Goal: Task Accomplishment & Management: Manage account settings

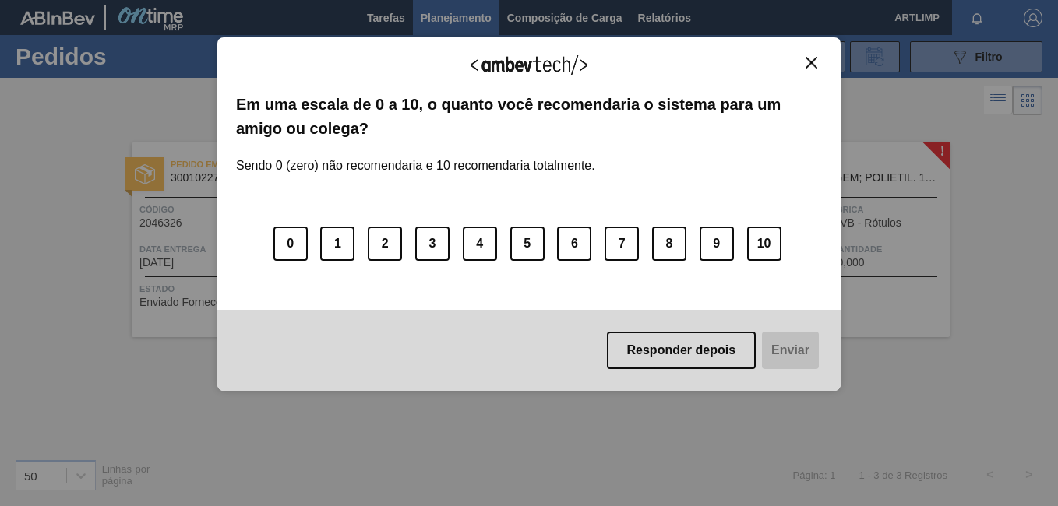
click at [811, 65] on img "Fechar" at bounding box center [811, 63] width 12 height 12
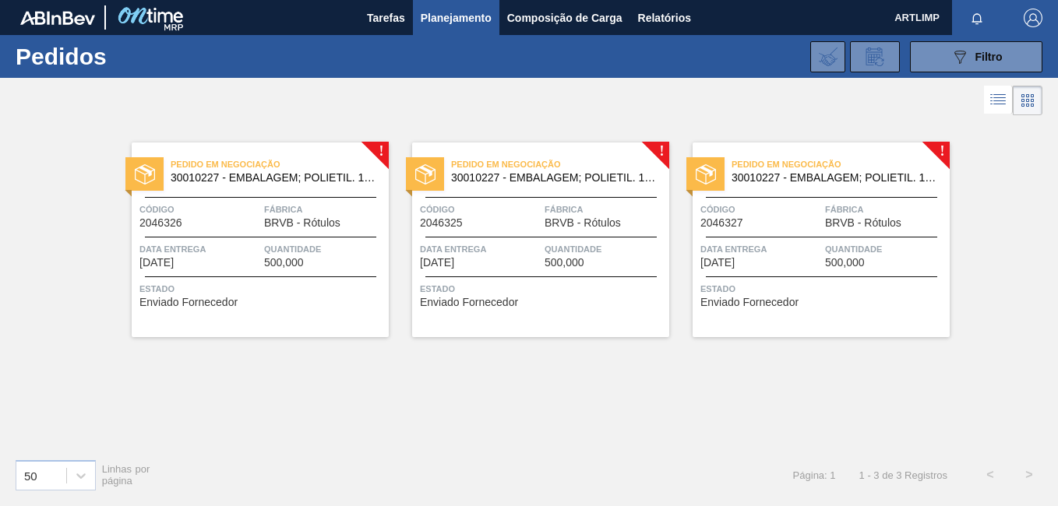
click at [417, 372] on div "! Pedido em Negociação 30010227 - EMBALAGEM; POLIETIL. 100X70X006;; 07575 RO Có…" at bounding box center [529, 282] width 1058 height 327
click at [378, 148] on div "Pedido em Negociação 30010227 - EMBALAGEM; POLIETIL. 100X70X006;; 07575 RO Códi…" at bounding box center [260, 240] width 257 height 195
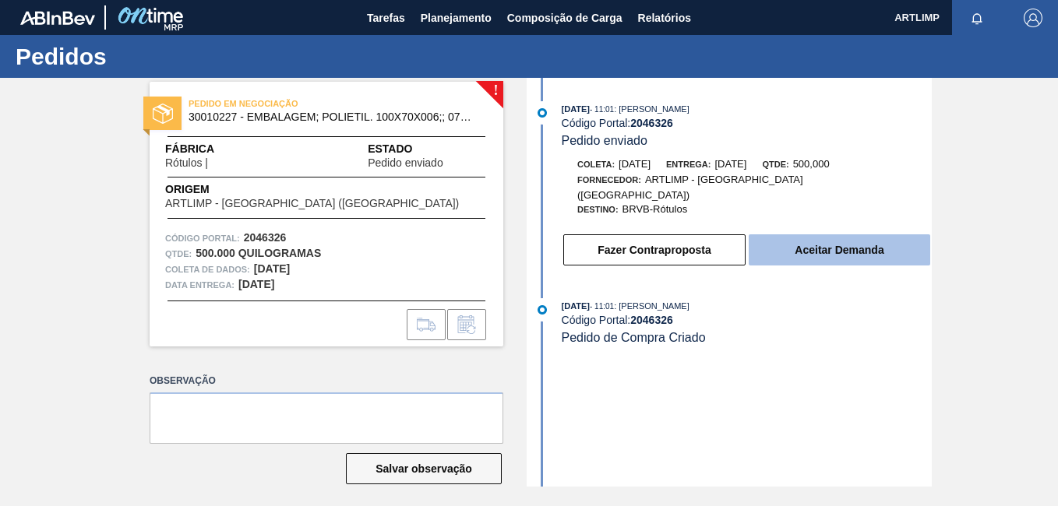
click at [787, 239] on button "Aceitar Demanda" at bounding box center [838, 249] width 181 height 31
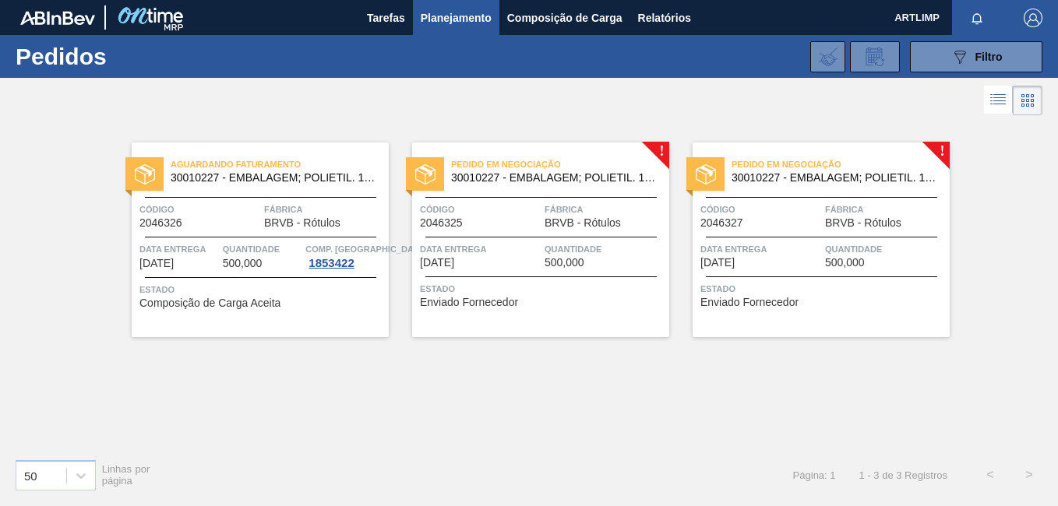
click at [658, 150] on div "Pedido em Negociação 30010227 - EMBALAGEM; POLIETIL. 100X70X006;; 07575 RO Códi…" at bounding box center [540, 240] width 257 height 195
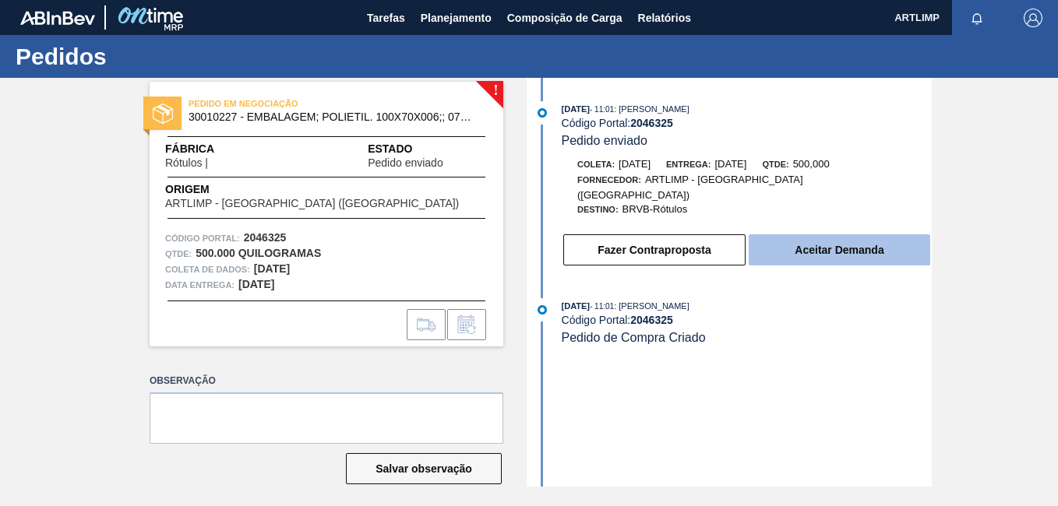
click at [786, 238] on button "Aceitar Demanda" at bounding box center [838, 249] width 181 height 31
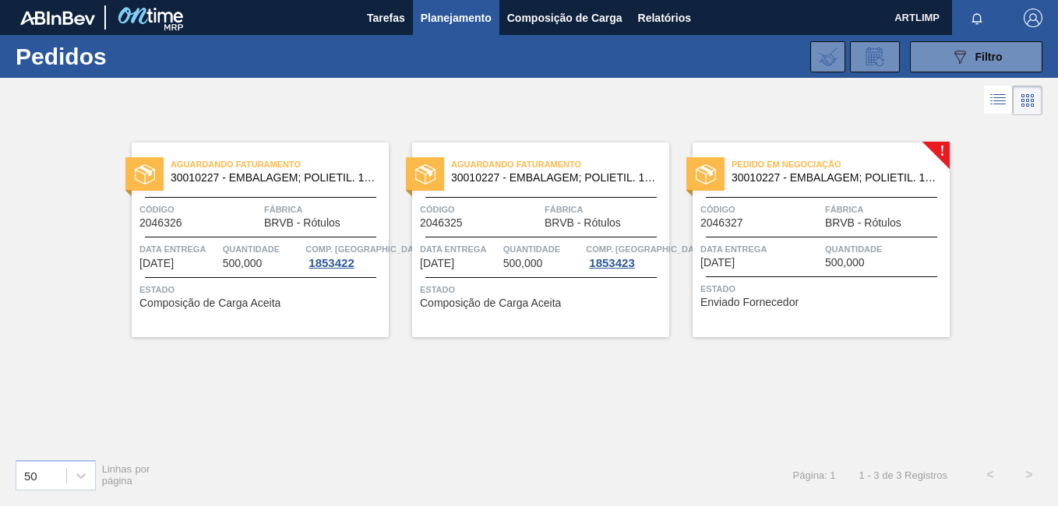
click at [941, 153] on div "Pedido em Negociação 30010227 - EMBALAGEM; POLIETIL. 100X70X006;; 07575 RO Códi…" at bounding box center [820, 240] width 257 height 195
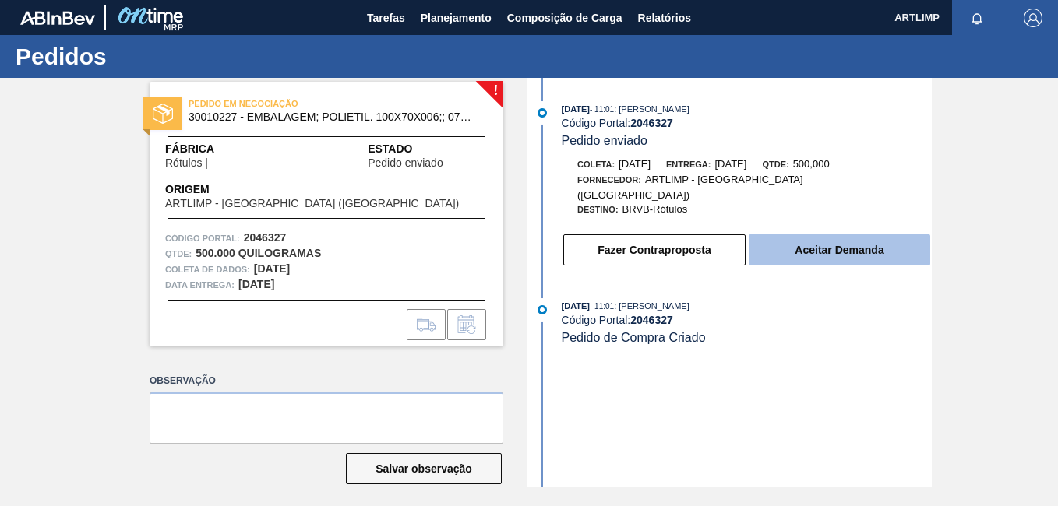
click at [812, 244] on button "Aceitar Demanda" at bounding box center [838, 249] width 181 height 31
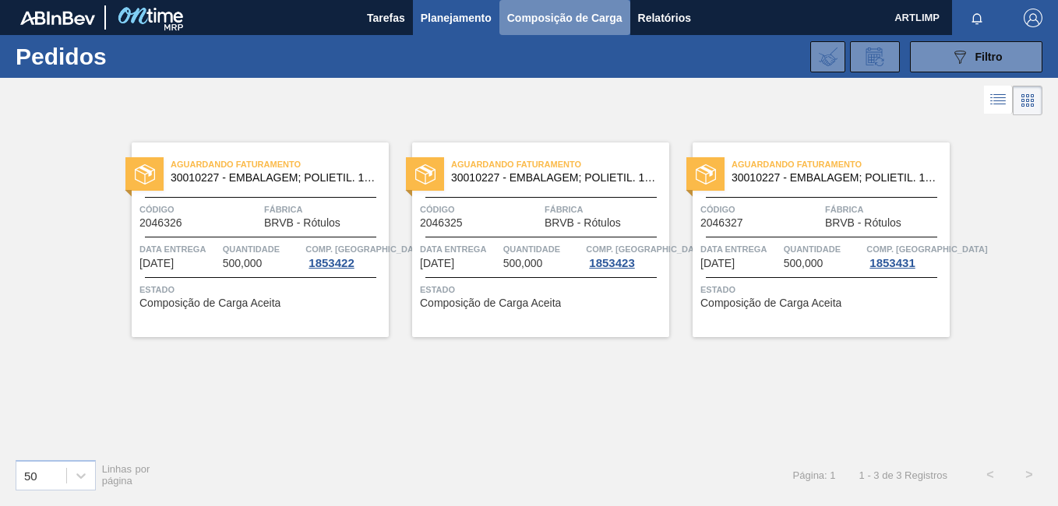
click at [533, 15] on span "Composição de Carga" at bounding box center [564, 18] width 115 height 19
